Goal: Task Accomplishment & Management: Manage account settings

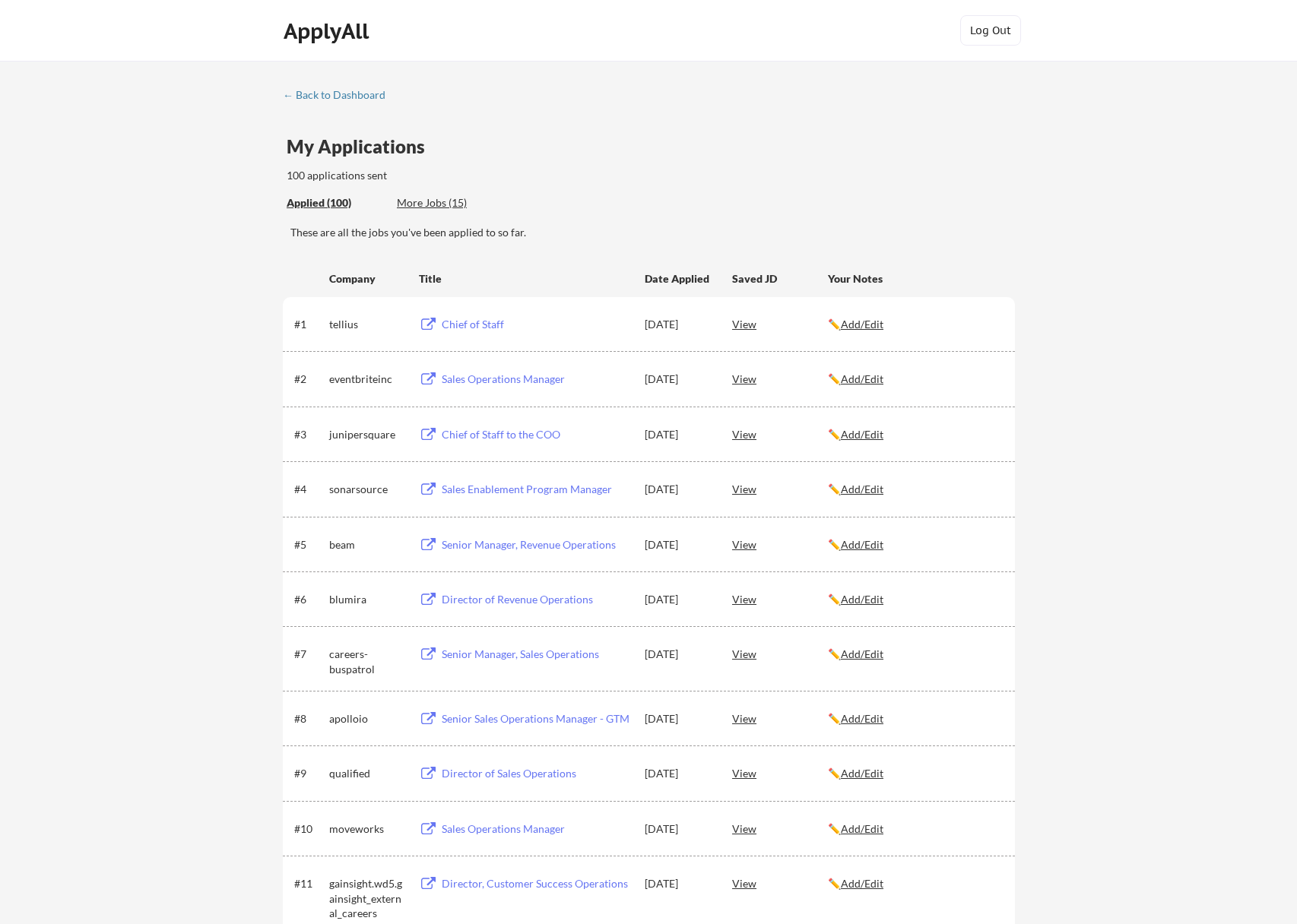
scroll to position [609, 0]
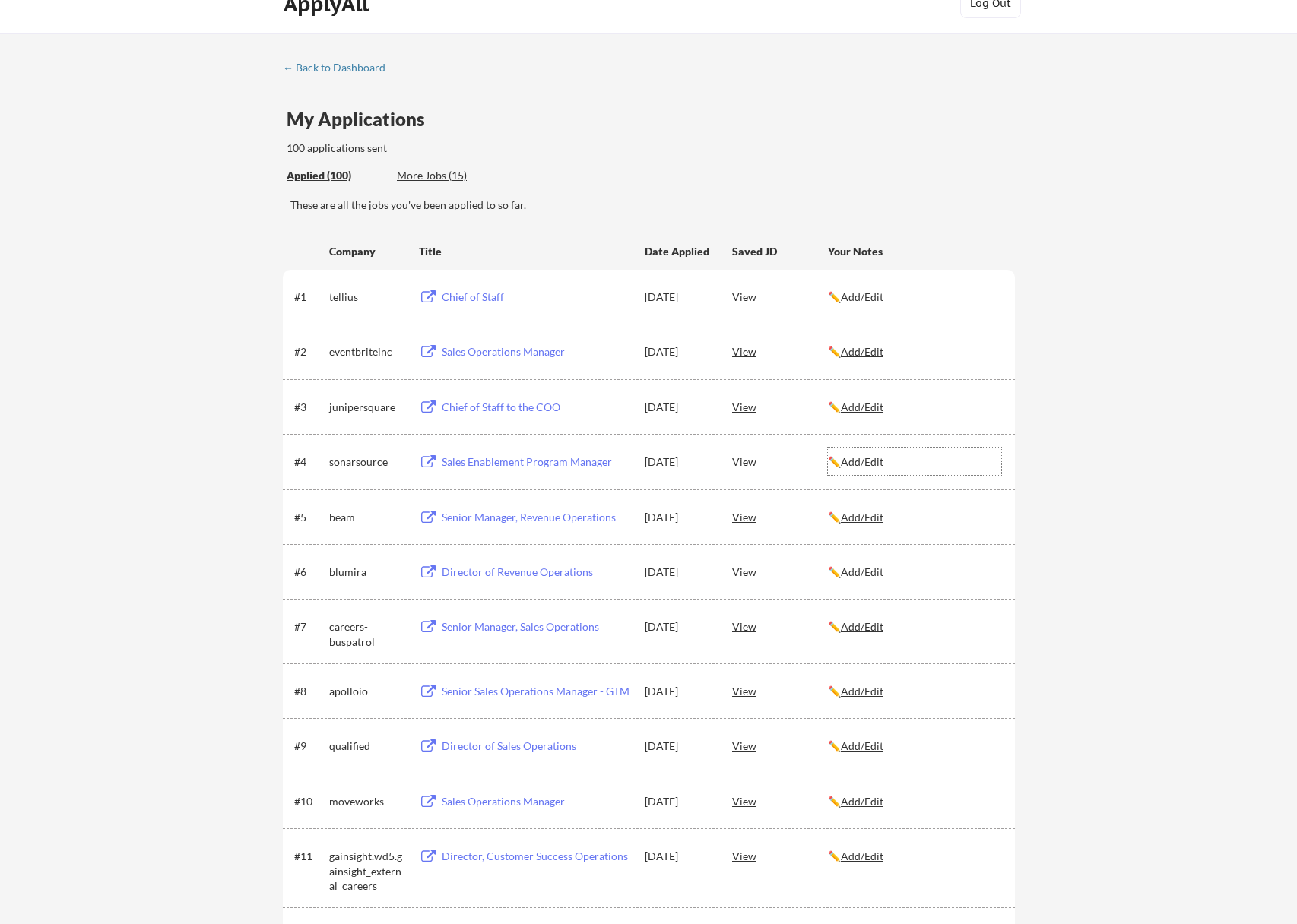
click at [857, 454] on div "✏️ Add/Edit" at bounding box center [915, 462] width 174 height 27
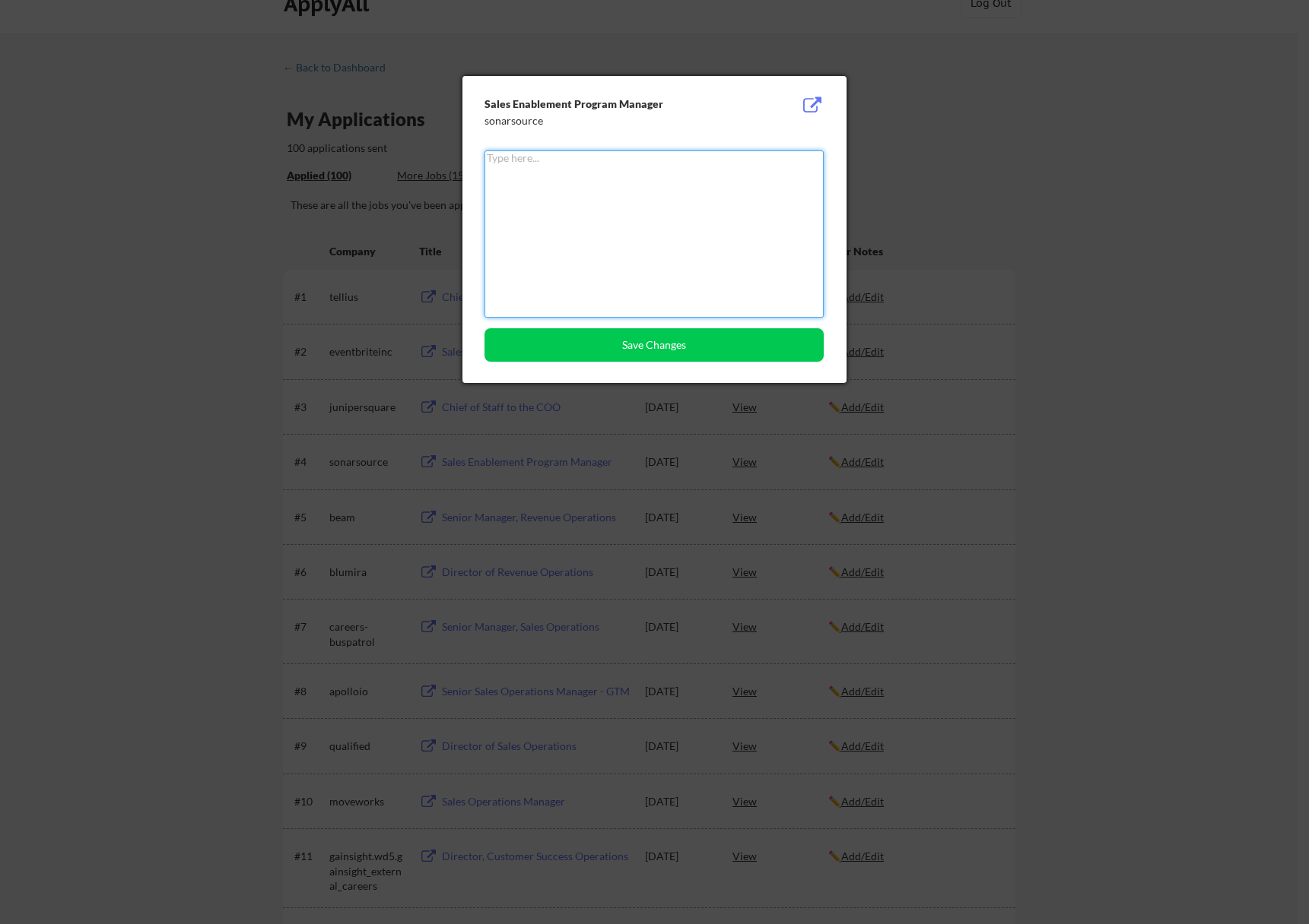
click at [663, 224] on textarea at bounding box center [654, 234] width 339 height 168
type textarea "R"
click at [1039, 175] on div at bounding box center [654, 462] width 1309 height 924
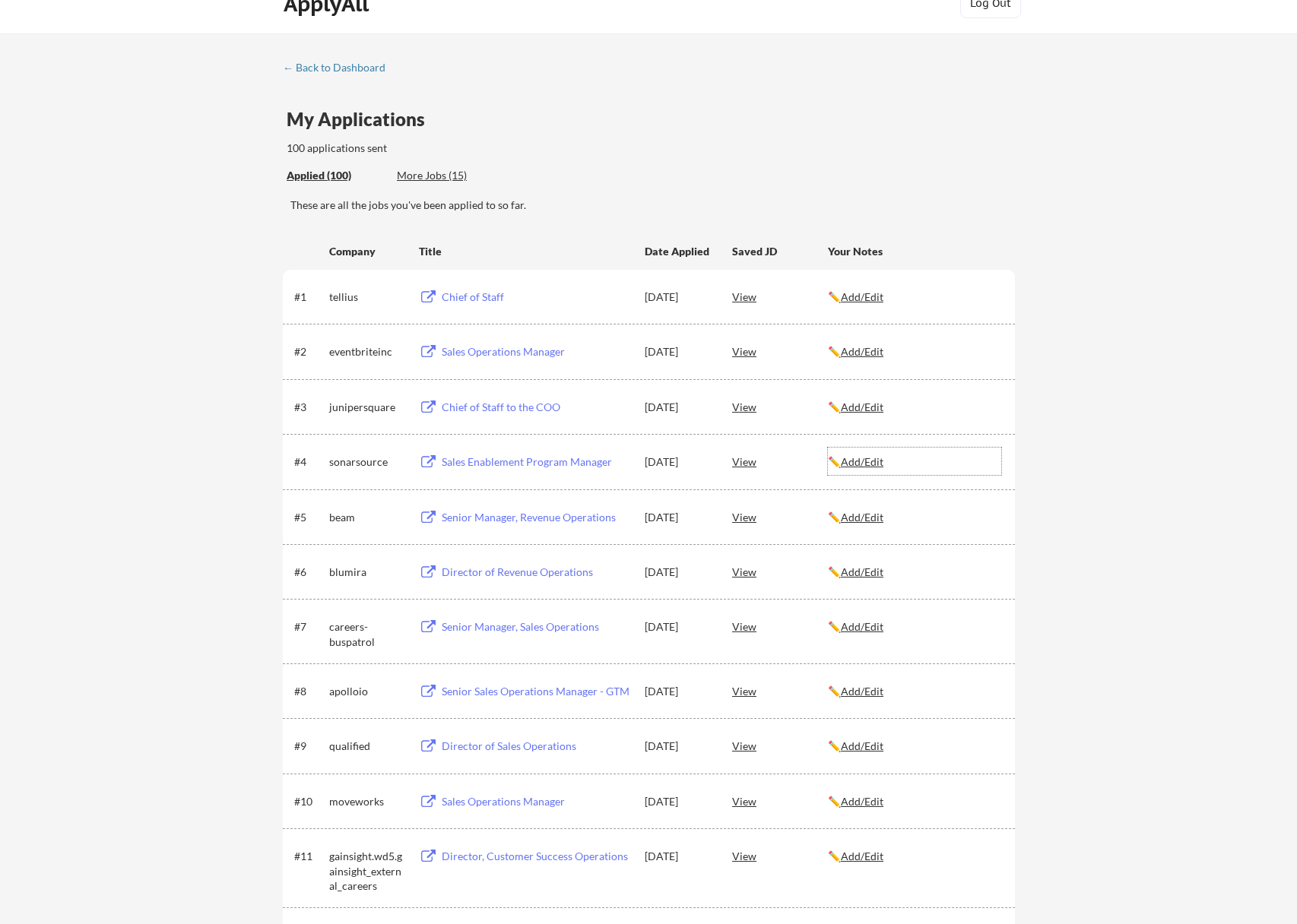
click at [861, 458] on u "Add/Edit" at bounding box center [863, 462] width 43 height 13
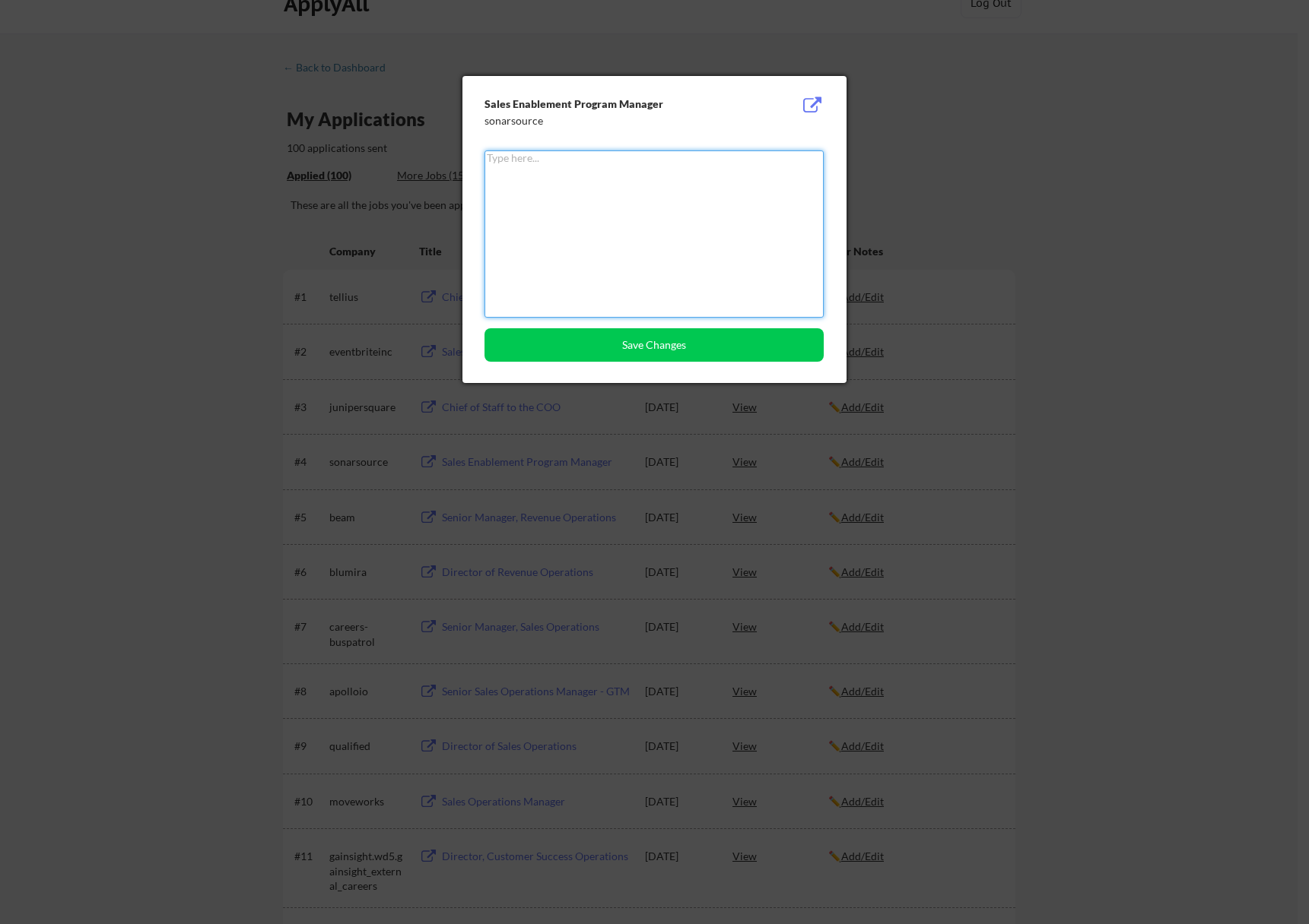
drag, startPoint x: 574, startPoint y: 196, endPoint x: 566, endPoint y: 188, distance: 11.3
click at [574, 195] on textarea at bounding box center [654, 234] width 339 height 168
type textarea "R"
type textarea "e"
click at [514, 161] on textarea "Rejected - 9/17" at bounding box center [654, 234] width 339 height 168
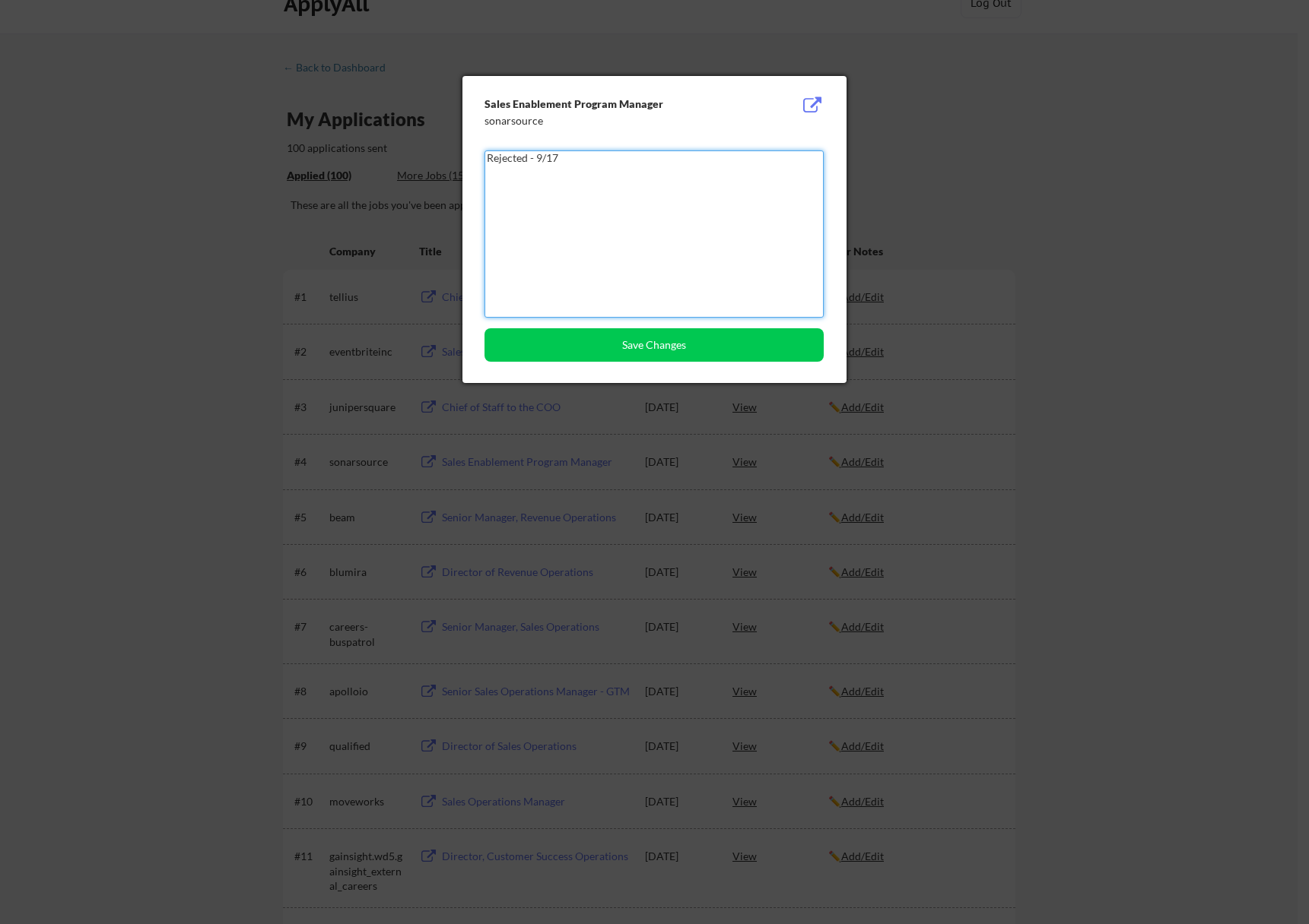
click at [512, 156] on textarea "Rejected - 9/17" at bounding box center [654, 234] width 339 height 168
type textarea "Rejected - 9/17"
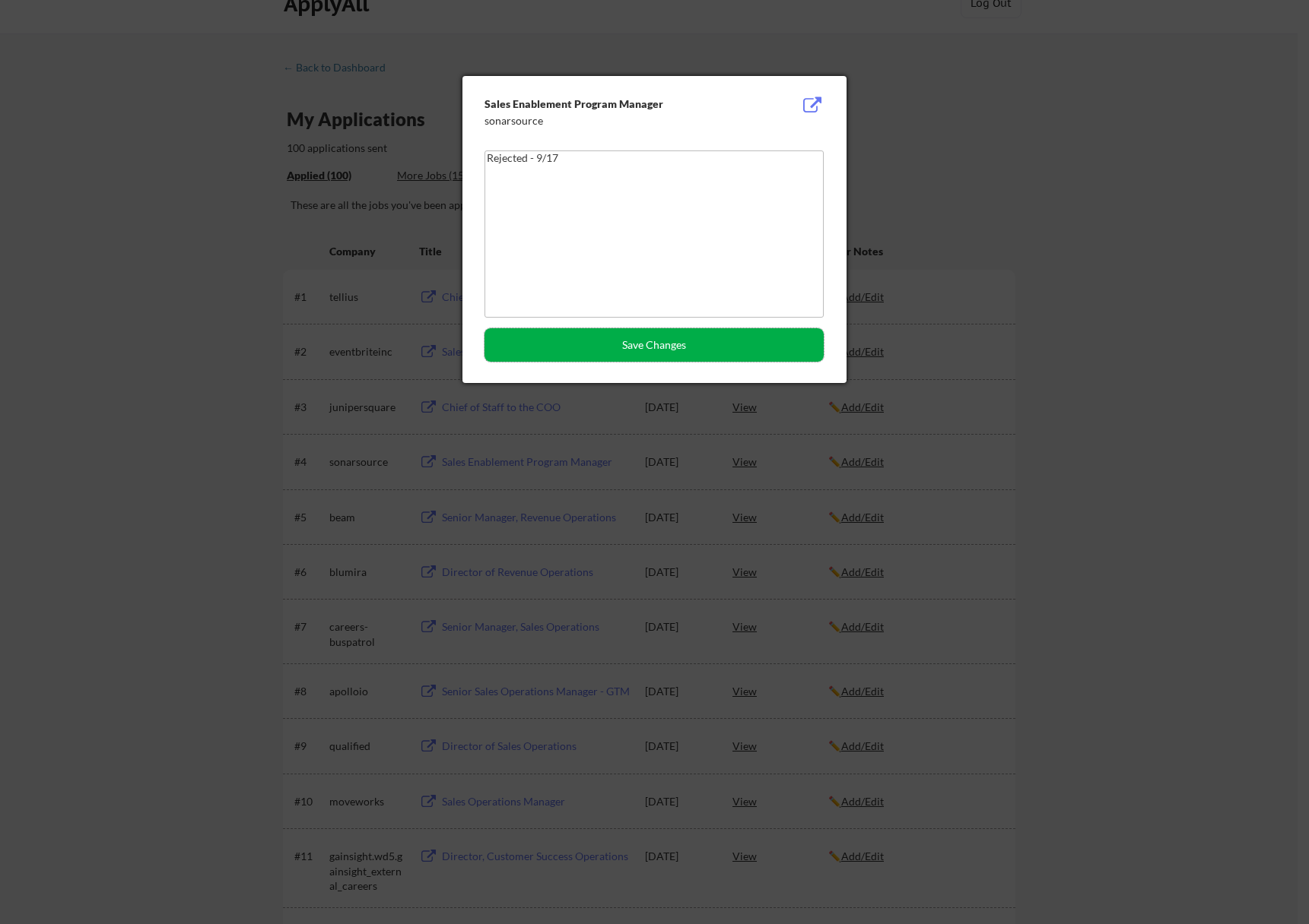
click at [641, 346] on button "Save Changes" at bounding box center [654, 344] width 339 height 33
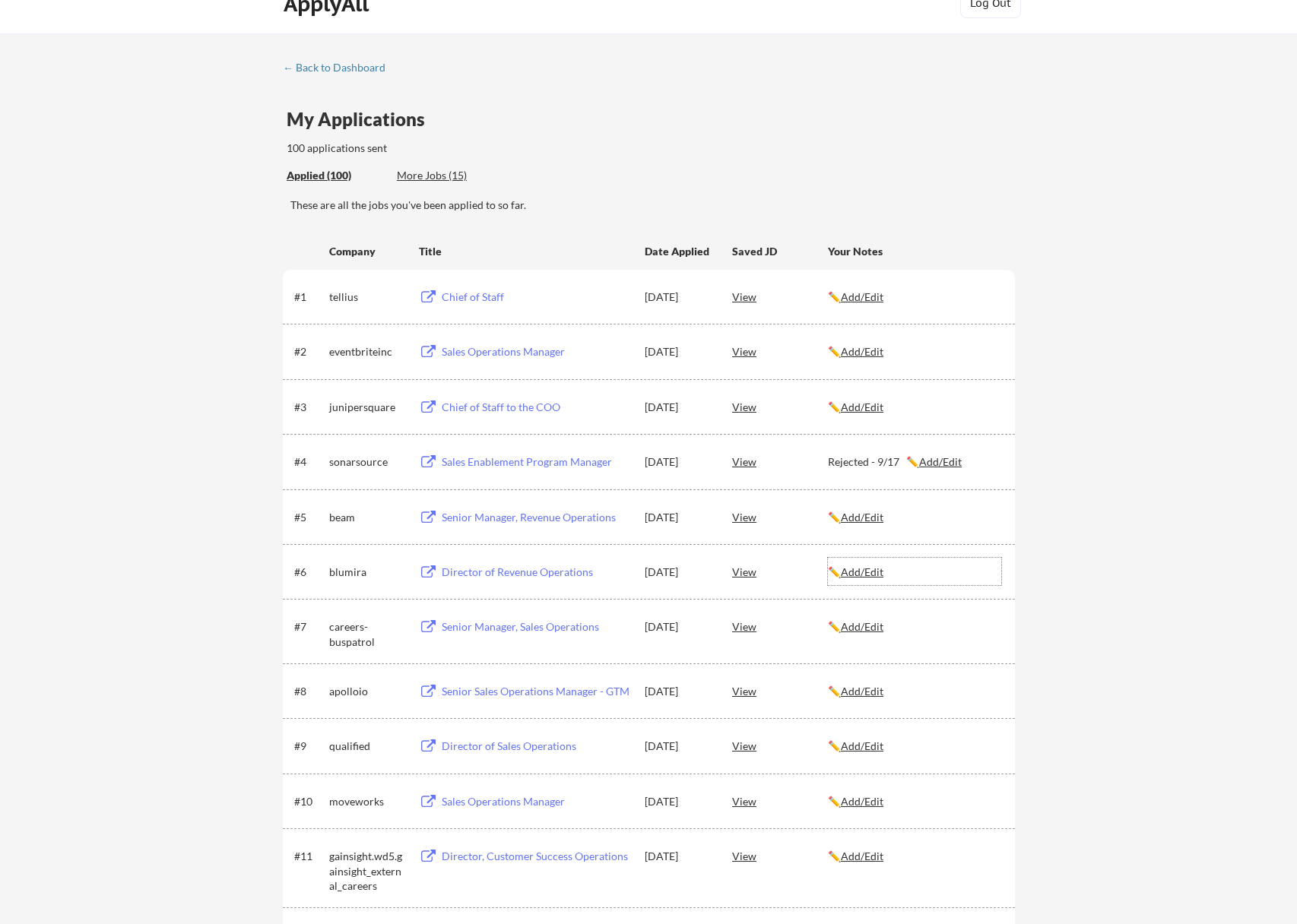
click at [880, 567] on u "Add/Edit" at bounding box center [863, 572] width 43 height 13
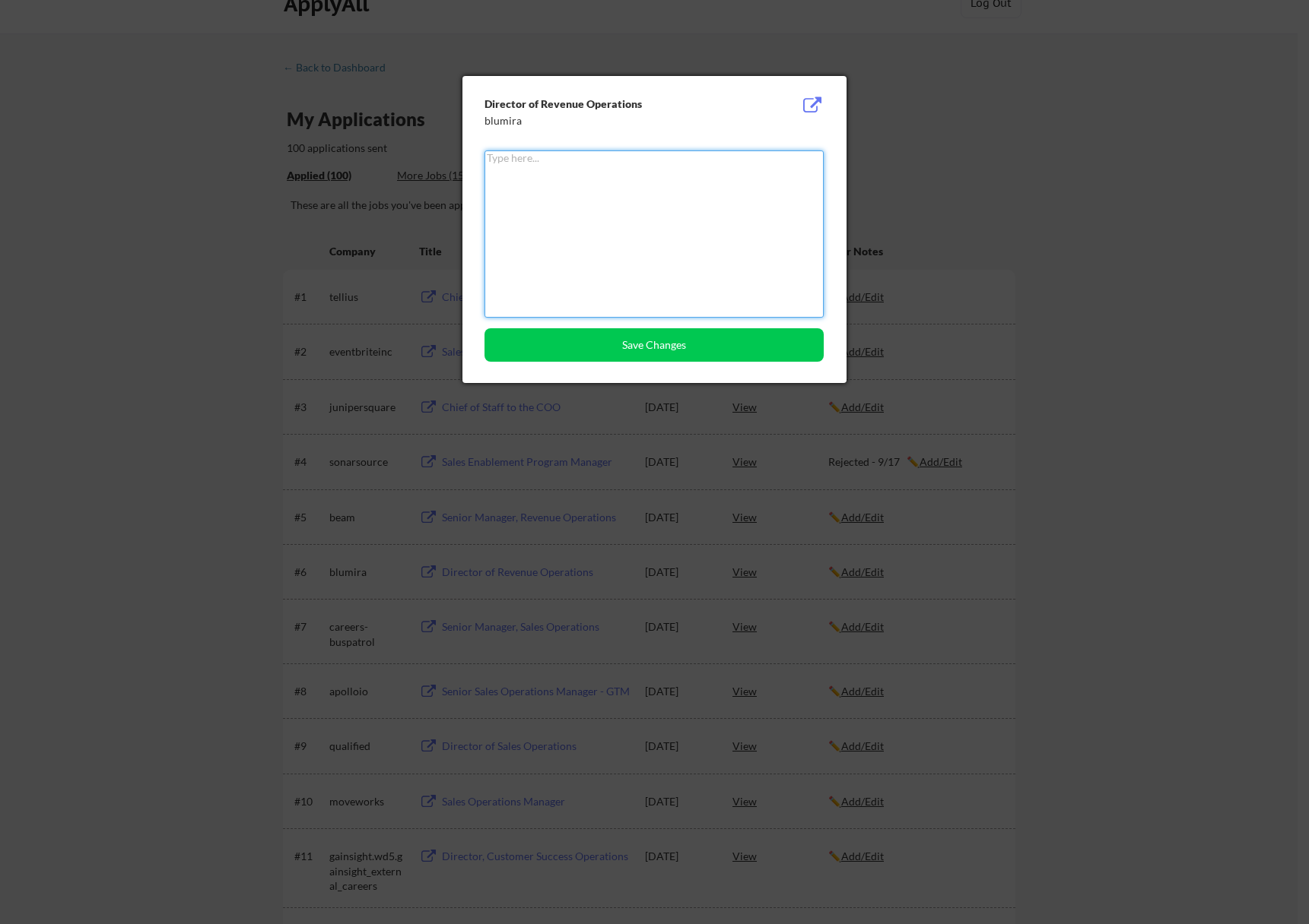
click at [669, 213] on textarea at bounding box center [654, 234] width 339 height 168
paste textarea "Rejected - 9/17"
type textarea "Rejected - 9/17"
click at [652, 350] on button "Save Changes" at bounding box center [654, 344] width 339 height 33
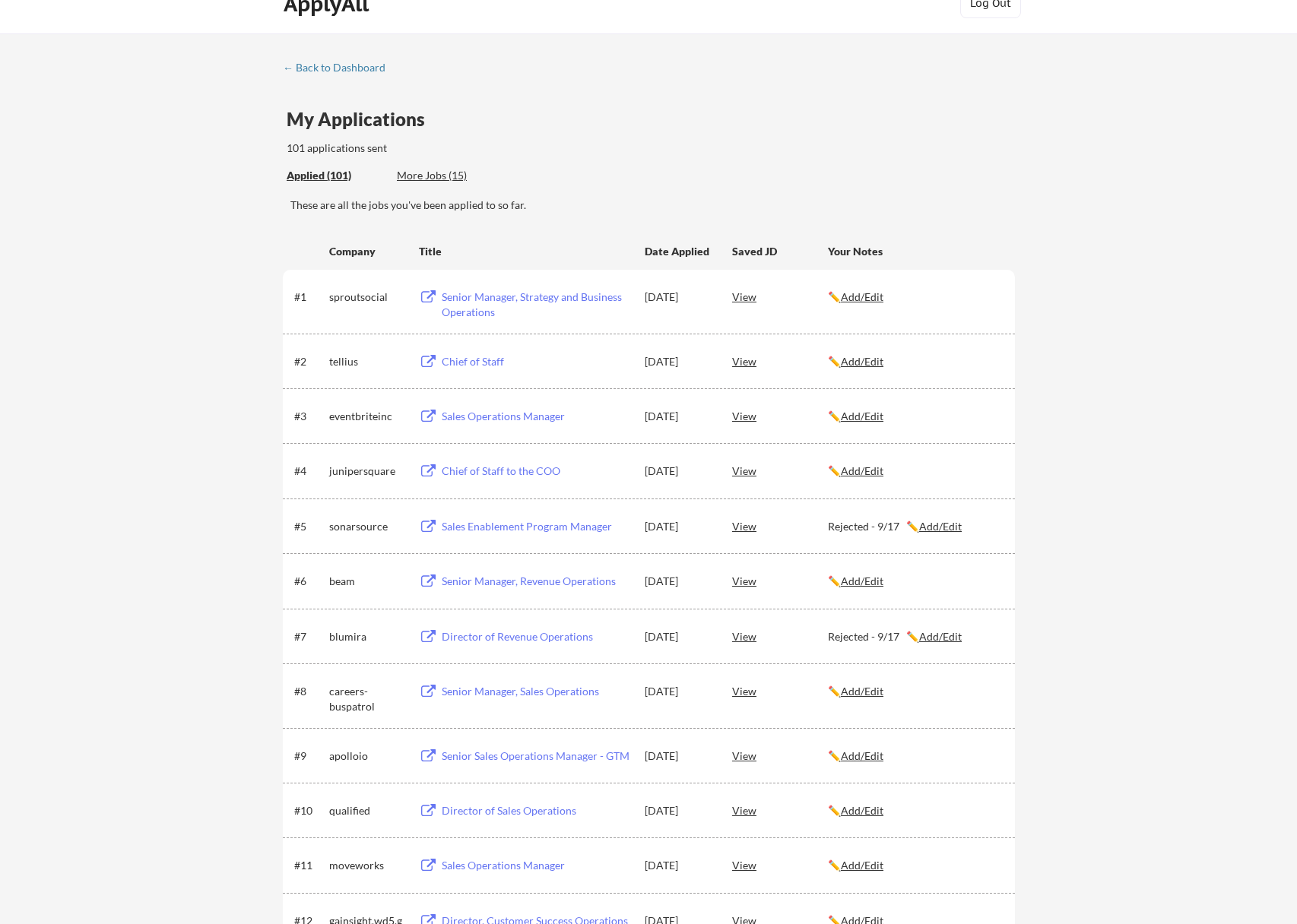
click at [507, 293] on div "Senior Manager, Strategy and Business Operations" at bounding box center [536, 304] width 189 height 30
click at [307, 72] on div "← Back to Dashboard" at bounding box center [339, 68] width 114 height 10
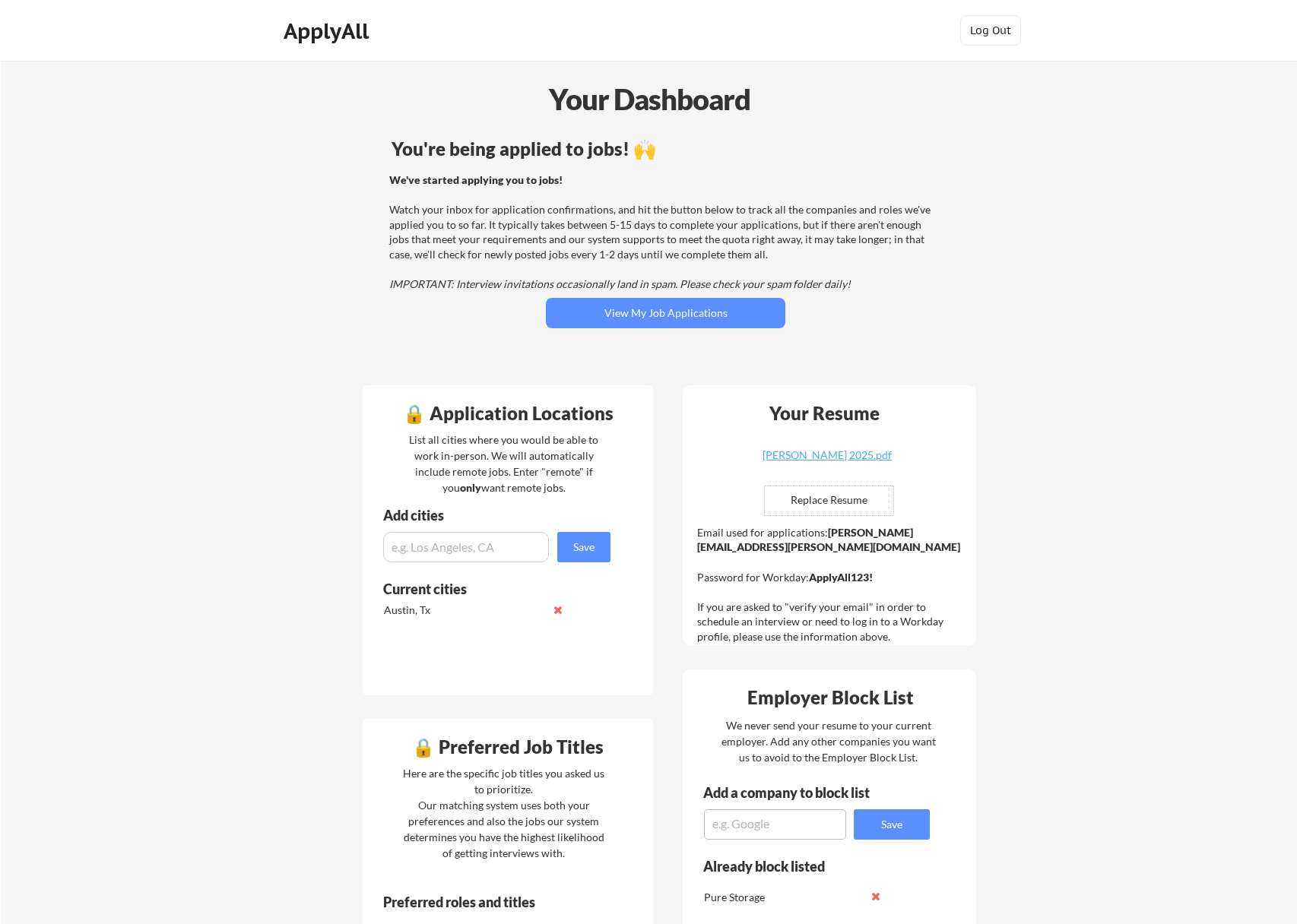
drag, startPoint x: 826, startPoint y: 533, endPoint x: 937, endPoint y: 521, distance: 111.6
click at [937, 521] on div "Your Resume Leslie Gerik Nelson_Resume_Sept 2025.pdf Replace Resume ✅ Replaced!…" at bounding box center [829, 515] width 293 height 260
click at [950, 528] on strong "leslie.nelson@mailflux.com" at bounding box center [829, 539] width 263 height 28
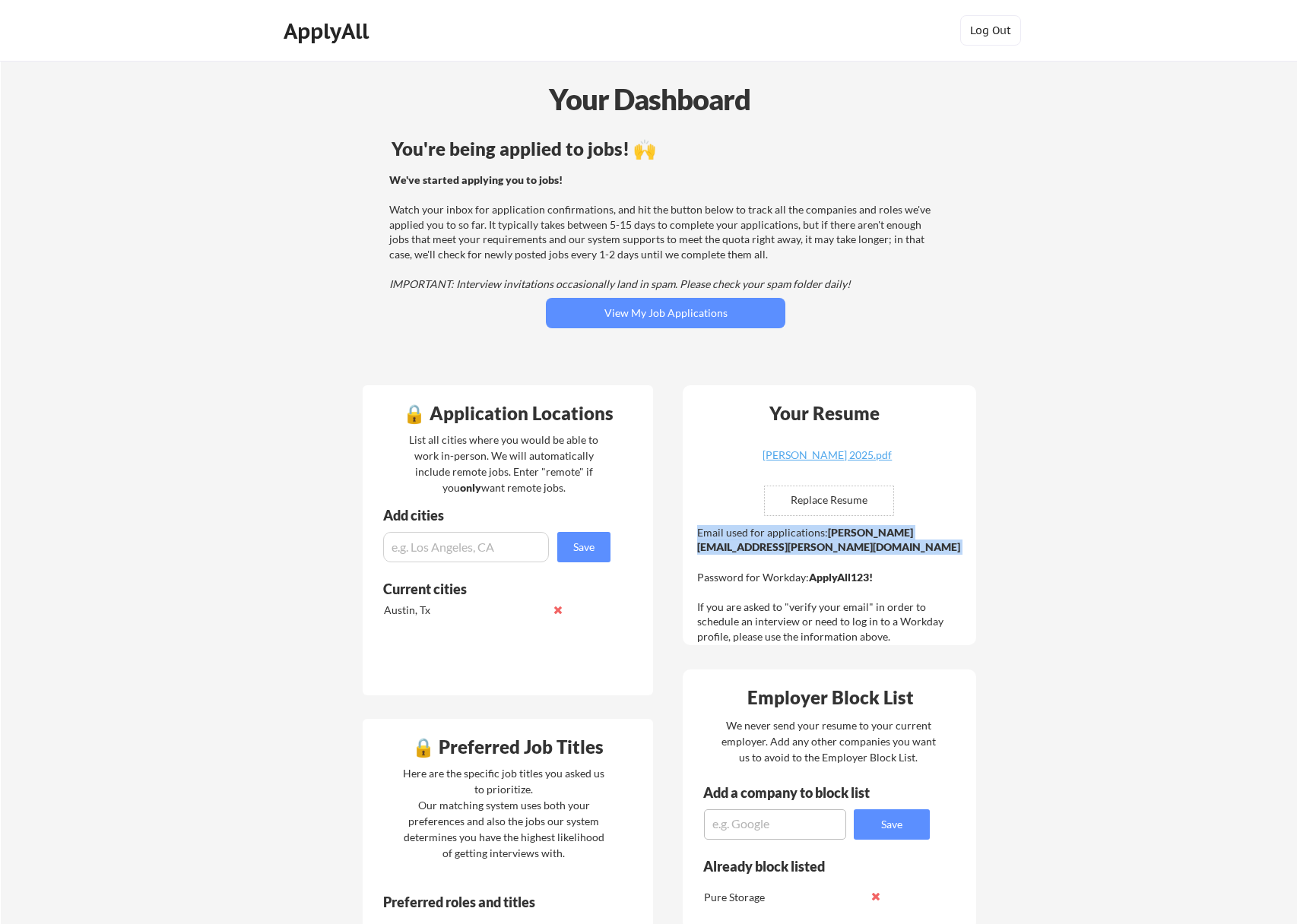
click at [854, 535] on strong "leslie.nelson@mailflux.com" at bounding box center [829, 539] width 263 height 28
drag, startPoint x: 825, startPoint y: 533, endPoint x: 970, endPoint y: 526, distance: 145.2
click at [970, 526] on div "Your Resume Leslie Gerik Nelson_Resume_Sept 2025.pdf Replace Resume ✅ Replaced!…" at bounding box center [829, 515] width 293 height 260
drag, startPoint x: 970, startPoint y: 526, endPoint x: 958, endPoint y: 531, distance: 13.0
click at [958, 531] on div "Your Resume Leslie Gerik Nelson_Resume_Sept 2025.pdf Replace Resume ✅ Replaced!…" at bounding box center [829, 515] width 293 height 260
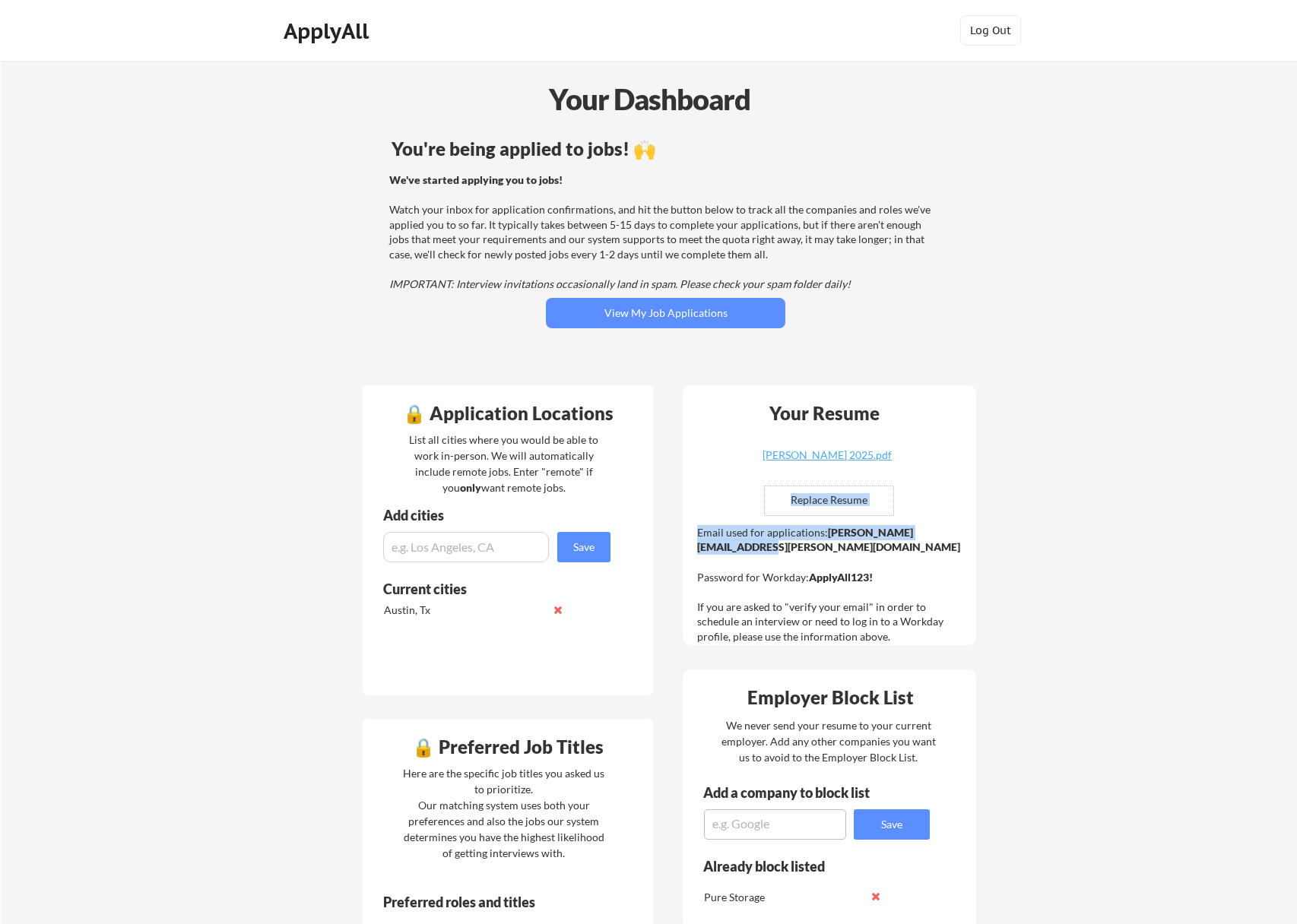
click at [958, 531] on div "Email used for applications: leslie.nelson@mailflux.com Password for Workday: A…" at bounding box center [832, 586] width 268 height 120
drag, startPoint x: 960, startPoint y: 532, endPoint x: 826, endPoint y: 533, distance: 134.0
click at [826, 533] on div "Email used for applications: leslie.nelson@mailflux.com Password for Workday: A…" at bounding box center [832, 586] width 268 height 120
copy strong "leslie.nelson@mailflux.com"
